Goal: Task Accomplishment & Management: Complete application form

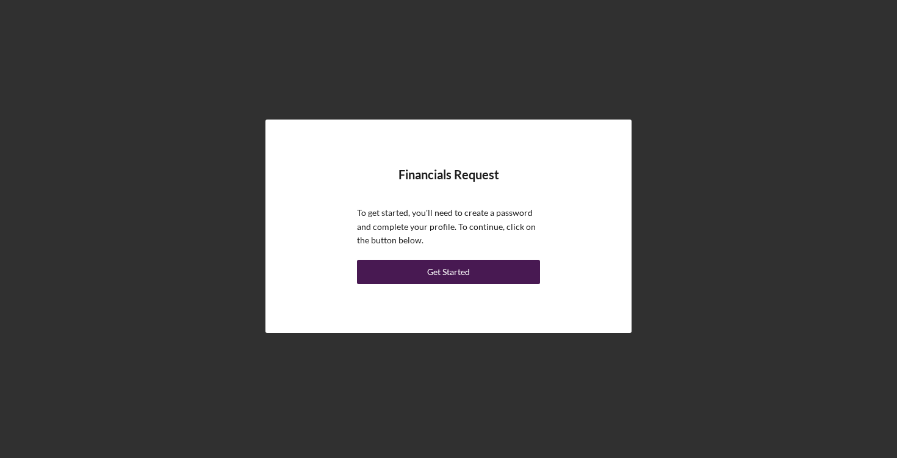
click at [480, 271] on button "Get Started" at bounding box center [448, 272] width 183 height 24
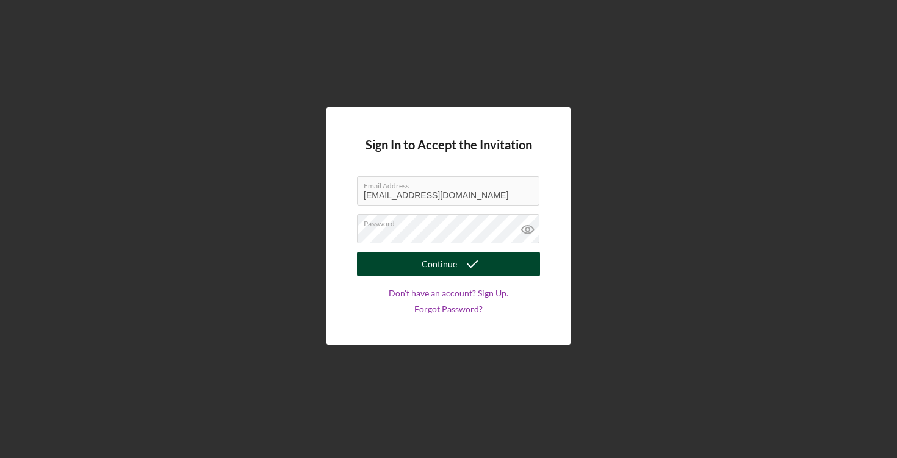
click at [448, 264] on button "Continue" at bounding box center [448, 264] width 183 height 24
